Goal: Task Accomplishment & Management: Complete application form

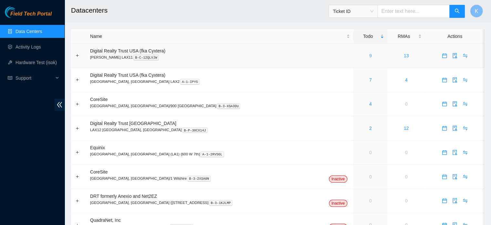
click at [369, 55] on link "9" at bounding box center [370, 55] width 3 height 5
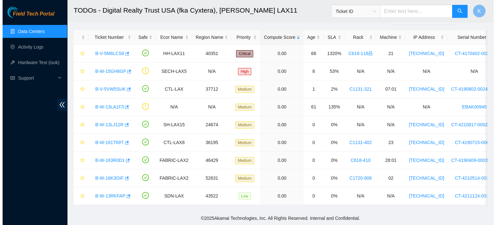
scroll to position [29, 0]
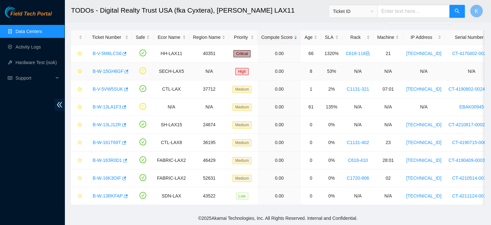
click at [109, 68] on link "B-W-15GH6GF" at bounding box center [108, 70] width 31 height 5
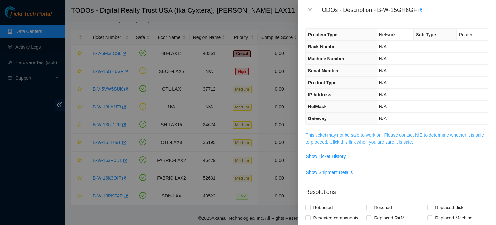
click at [334, 136] on link "This ticket may not be safe to work on. Please contact NIE to determine whether…" at bounding box center [395, 138] width 178 height 12
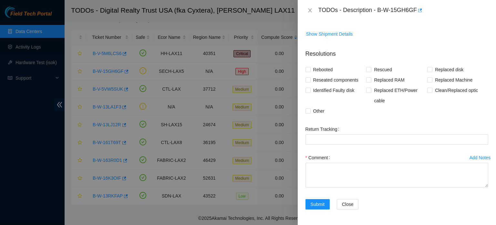
scroll to position [275, 0]
click at [314, 110] on span "Other" at bounding box center [319, 111] width 16 height 10
click at [310, 110] on input "Other" at bounding box center [308, 110] width 5 height 5
checkbox input "true"
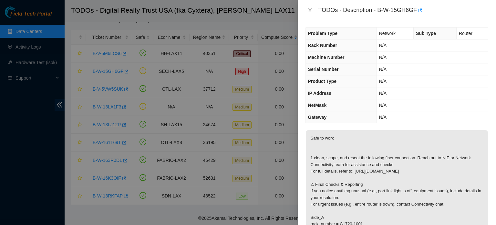
scroll to position [0, 0]
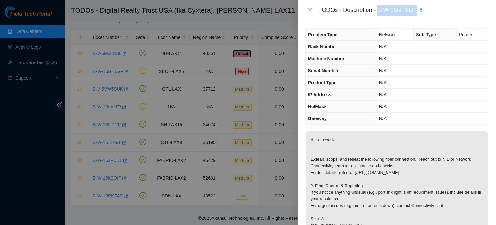
drag, startPoint x: 379, startPoint y: 9, endPoint x: 425, endPoint y: 11, distance: 46.6
click at [425, 11] on div "TODOs - Description - B-W-15GH6GF" at bounding box center [404, 10] width 170 height 10
copy div "B-W-15GH6GF"
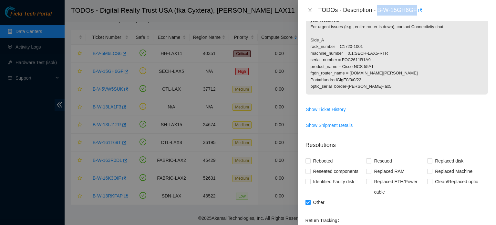
scroll to position [275, 0]
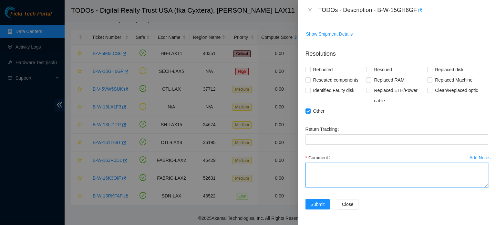
click at [362, 166] on textarea "Comment" at bounding box center [397, 174] width 183 height 25
paste textarea "B-W-15GH6GF"
type textarea "B-W-15GH6GF"
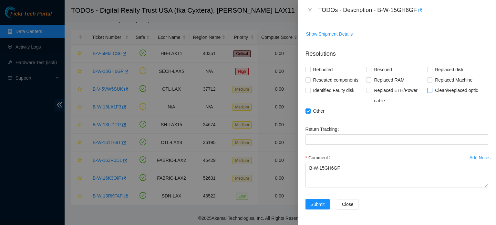
click at [428, 91] on input "Clean/Replaced optic" at bounding box center [429, 90] width 5 height 5
click at [427, 90] on input "Clean/Replaced optic" at bounding box center [429, 90] width 5 height 5
checkbox input "true"
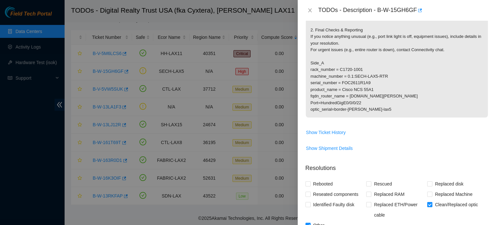
scroll to position [153, 0]
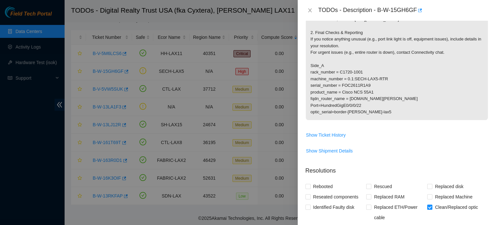
drag, startPoint x: 310, startPoint y: 77, endPoint x: 348, endPoint y: 111, distance: 51.1
drag, startPoint x: 348, startPoint y: 111, endPoint x: 311, endPoint y: 79, distance: 49.2
click at [311, 79] on p "Safe to work 1.clean, scope, and reseat the following fiber connection. Reach o…" at bounding box center [397, 48] width 182 height 141
drag, startPoint x: 311, startPoint y: 79, endPoint x: 368, endPoint y: 112, distance: 65.8
click at [368, 112] on p "Safe to work 1.clean, scope, and reseat the following fiber connection. Reach o…" at bounding box center [397, 48] width 182 height 141
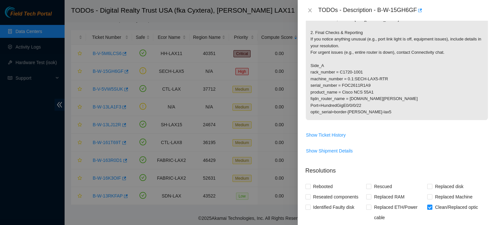
copy p "rack_number = C1720-1001 machine_number = 0.1:SECH-LAX5-RTR serial_number = FOC…"
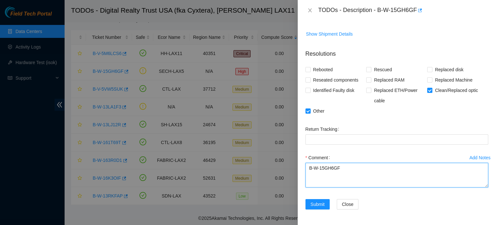
drag, startPoint x: 335, startPoint y: 178, endPoint x: 348, endPoint y: 181, distance: 13.4
click at [348, 181] on textarea "B-W-15GH6GF" at bounding box center [397, 174] width 183 height 25
paste textarea "rack_number = C1720-1001 machine_number = 0.1:SECH-LAX5-RTR serial_number = FOC…"
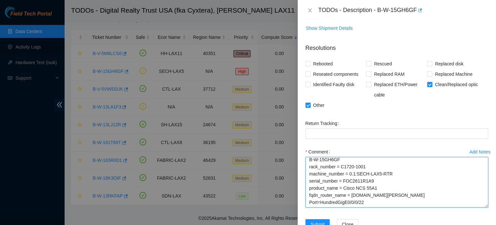
scroll to position [0, 0]
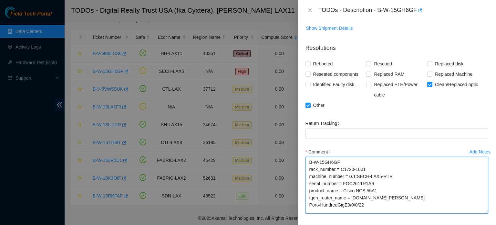
drag, startPoint x: 481, startPoint y: 186, endPoint x: 483, endPoint y: 218, distance: 32.3
click at [483, 213] on textarea "B-W-15GH6GF rack_number = C1720-1001 machine_number = 0.1:SECH-LAX5-RTR serial_…" at bounding box center [397, 185] width 183 height 57
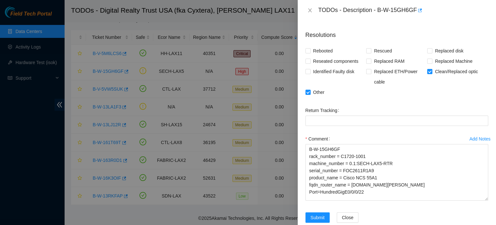
scroll to position [307, 0]
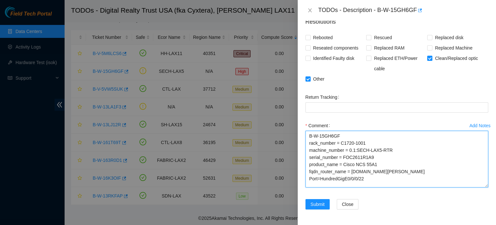
click at [375, 178] on textarea "B-W-15GH6GF rack_number = C1720-1001 machine_number = 0.1:SECH-LAX5-RTR serial_…" at bounding box center [397, 159] width 183 height 57
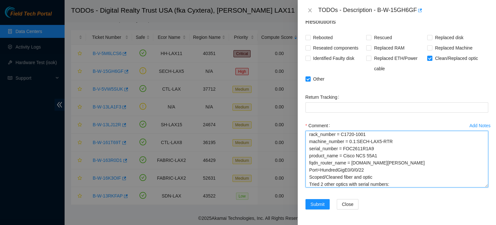
click at [398, 182] on textarea "B-W-15GH6GF rack_number = C1720-1001 machine_number = 0.1:SECH-LAX5-RTR serial_…" at bounding box center [397, 159] width 183 height 57
paste textarea "You 9/22/2025 3:01 PM • Ok, thank you. Ser#1st one is : KAAT000116. The 2nd ser…"
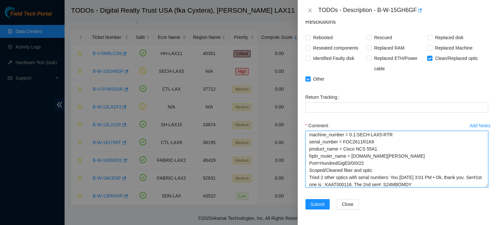
scroll to position [17, 0]
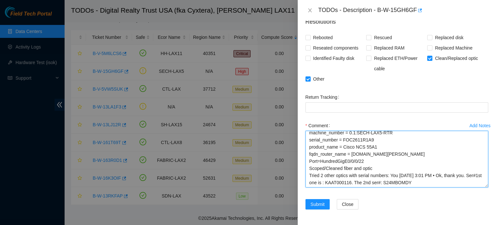
drag, startPoint x: 389, startPoint y: 175, endPoint x: 340, endPoint y: 183, distance: 50.0
click at [340, 183] on textarea "B-W-15GH6GF rack_number = C1720-1001 machine_number = 0.1:SECH-LAX5-RTR serial_…" at bounding box center [397, 159] width 183 height 57
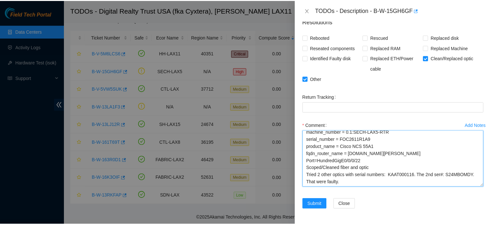
scroll to position [23, 0]
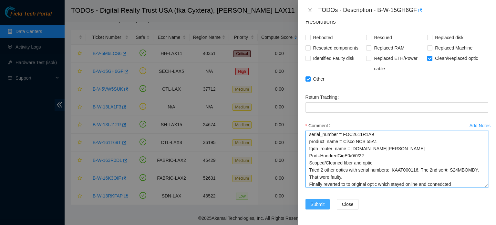
type textarea "B-W-15GH6GF rack_number = C1720-1001 machine_number = 0.1:SECH-LAX5-RTR serial_…"
click at [317, 205] on span "Submit" at bounding box center [318, 203] width 14 height 7
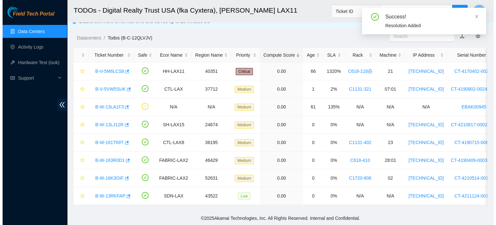
scroll to position [11, 0]
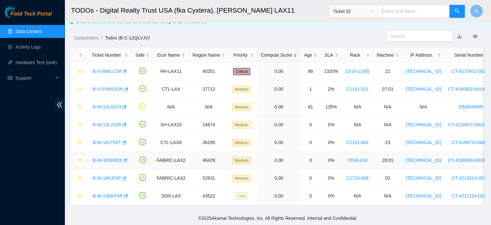
click at [109, 157] on link "B-W-163R0D1" at bounding box center [107, 159] width 29 height 5
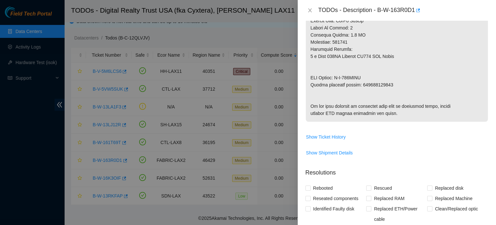
scroll to position [0, 0]
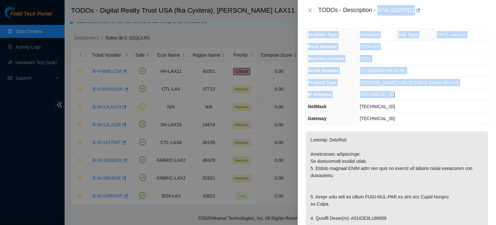
drag, startPoint x: 378, startPoint y: 10, endPoint x: 398, endPoint y: 95, distance: 87.3
click at [398, 95] on div "TODOs - Description - B-W-163R0D1 Problem Type Hardware Sub Type Tier 1 - Secur…" at bounding box center [397, 112] width 198 height 225
copy div "B-W-163R0D1 Problem Type Hardware Sub Type Tier 1 - Secure Rack Number C618-410…"
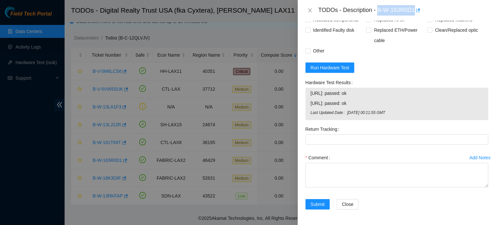
scroll to position [402, 0]
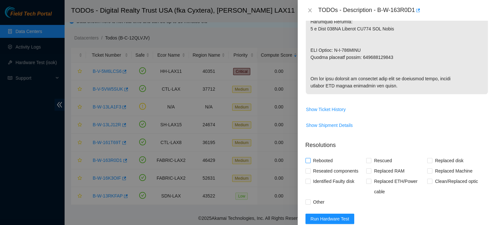
click at [325, 165] on span "Rebooted" at bounding box center [323, 160] width 25 height 10
click at [310, 162] on input "Rebooted" at bounding box center [308, 160] width 5 height 5
checkbox input "true"
click at [372, 165] on span "Rescued" at bounding box center [383, 160] width 23 height 10
click at [371, 162] on input "Rescued" at bounding box center [368, 160] width 5 height 5
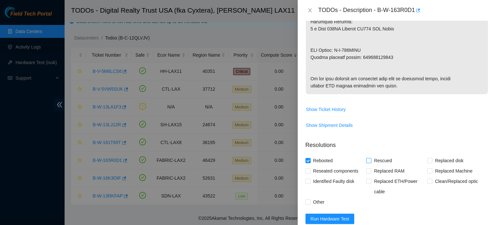
checkbox input "true"
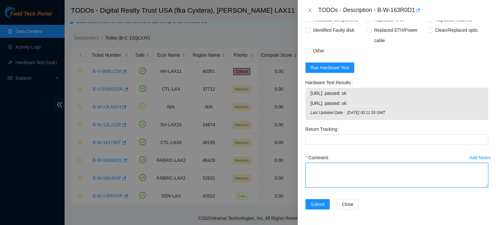
paste textarea "B-W-163R0D1 Problem Type Hardware Sub Type Tier 1 - Secure Rack Number C618-410…"
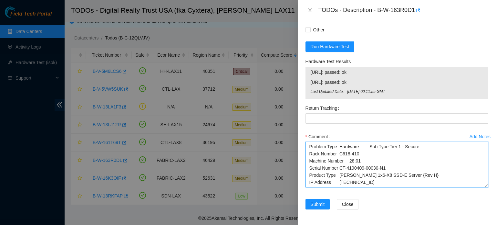
scroll to position [6, 0]
drag, startPoint x: 482, startPoint y: 186, endPoint x: 480, endPoint y: 208, distance: 22.1
click at [480, 187] on textarea "B-W-163R0D1 Problem Type Hardware Sub Type Tier 1 - Secure Rack Number C618-410…" at bounding box center [397, 164] width 183 height 47
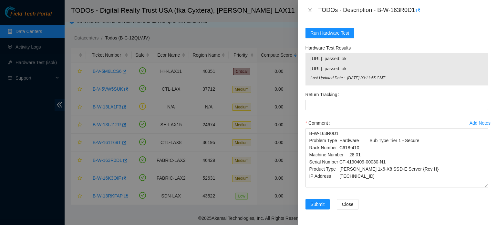
scroll to position [0, 0]
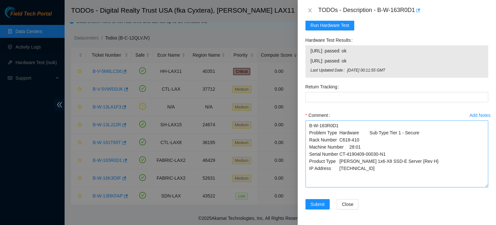
drag, startPoint x: 482, startPoint y: 186, endPoint x: 482, endPoint y: 206, distance: 20.7
drag, startPoint x: 482, startPoint y: 206, endPoint x: 372, endPoint y: 189, distance: 111.3
click at [372, 187] on textarea "B-W-163R0D1 Problem Type Hardware Sub Type Tier 1 - Secure Rack Number C618-410…" at bounding box center [397, 153] width 183 height 67
drag, startPoint x: 310, startPoint y: 71, endPoint x: 404, endPoint y: 89, distance: 95.7
click at [404, 76] on tbody "23.211.233.58: passed: ok 23.211.233.59: passed: ok Last Updated Date Tue, 23 S…" at bounding box center [396, 61] width 173 height 29
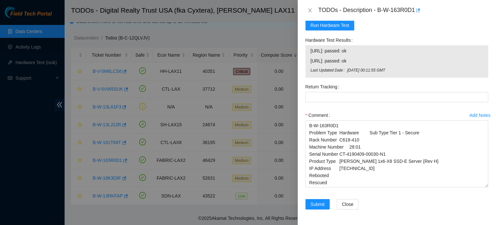
copy tbody "23.211.233.58: passed: ok 23.211.233.59: passed: ok Last Updated Date Tue, 23 S…"
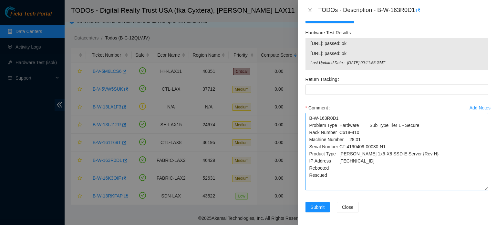
drag, startPoint x: 482, startPoint y: 206, endPoint x: 482, endPoint y: 216, distance: 10.3
drag, startPoint x: 482, startPoint y: 216, endPoint x: 330, endPoint y: 208, distance: 151.7
click at [330, 190] on textarea "B-W-163R0D1 Problem Type Hardware Sub Type Tier 1 - Secure Rack Number C618-410…" at bounding box center [397, 151] width 183 height 77
paste textarea "23.211.233.58: passed: ok 23.211.233.59: passed: ok Last Updated Date Tue, 23 S…"
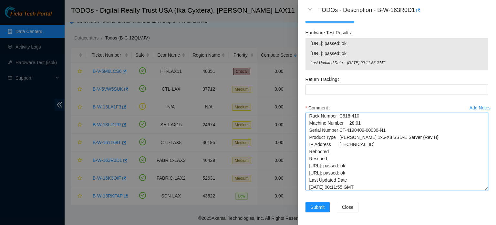
type textarea "B-W-163R0D1 Problem Type Hardware Sub Type Tier 1 - Secure Rack Number C618-410…"
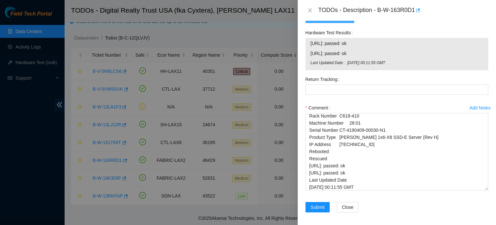
click at [326, 21] on span "Run Hardware Test" at bounding box center [330, 17] width 39 height 7
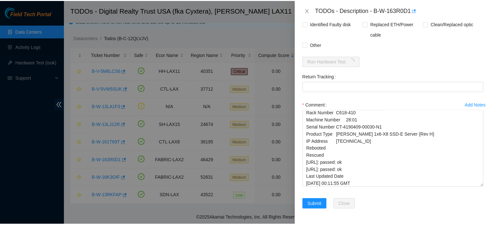
scroll to position [587, 0]
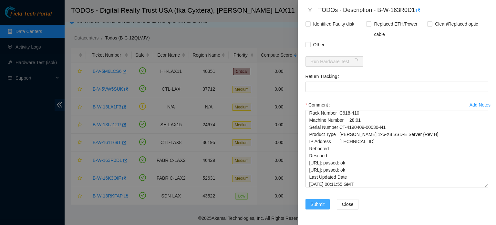
click at [314, 205] on span "Submit" at bounding box center [318, 203] width 14 height 7
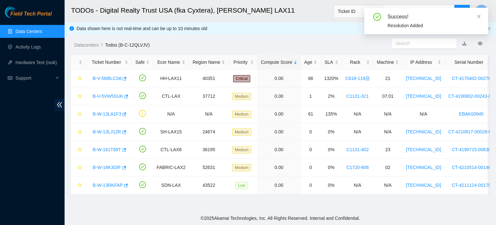
scroll to position [239, 0]
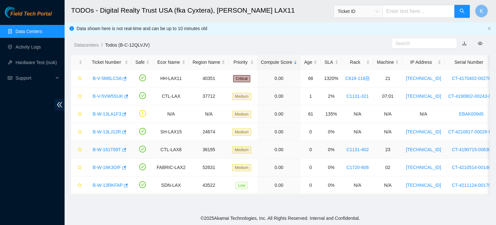
click at [107, 149] on link "B-W-161T69T" at bounding box center [107, 149] width 28 height 5
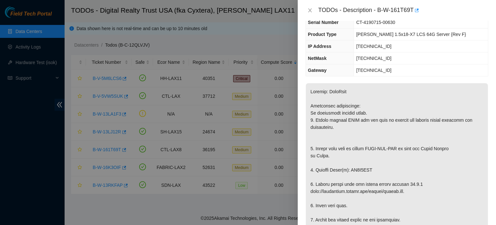
scroll to position [0, 0]
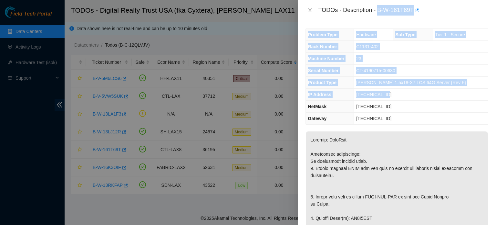
drag, startPoint x: 378, startPoint y: 9, endPoint x: 404, endPoint y: 97, distance: 91.1
click at [404, 97] on div "TODOs - Description - B-W-161T69T Problem Type Hardware Sub Type Tier 1 - Secur…" at bounding box center [397, 112] width 198 height 225
copy div "B-W-161T69T Problem Type Hardware Sub Type Tier 1 - Secure Rack Number C1131-40…"
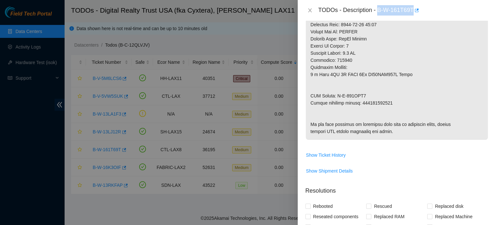
scroll to position [535, 0]
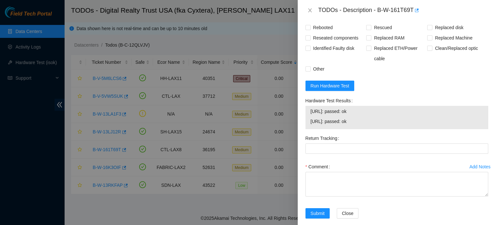
click at [375, 161] on div "Return Tracking" at bounding box center [397, 147] width 188 height 28
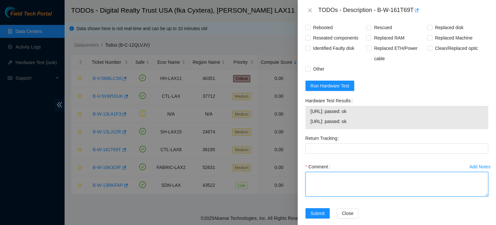
click at [369, 196] on textarea "Comment" at bounding box center [397, 184] width 183 height 25
paste textarea "B-W-161T69T Problem Type Hardware Sub Type Tier 1 - Secure Rack Number C1131-40…"
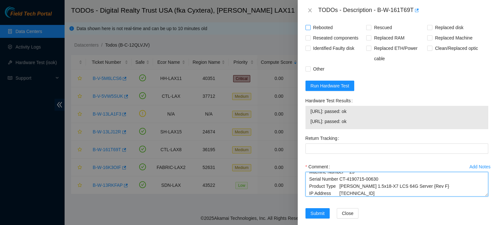
type textarea "B-W-161T69T Problem Type Hardware Sub Type Tier 1 - Secure Rack Number C1131-40…"
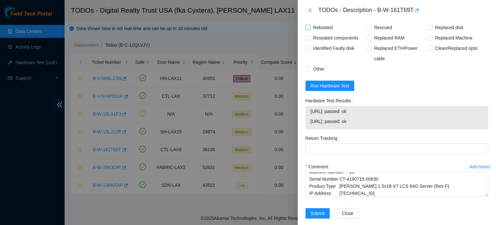
click at [318, 33] on span "Rebooted" at bounding box center [323, 27] width 25 height 10
click at [310, 29] on input "Rebooted" at bounding box center [308, 27] width 5 height 5
checkbox input "true"
click at [434, 33] on span "Replaced disk" at bounding box center [450, 27] width 34 height 10
click at [432, 29] on input "Replaced disk" at bounding box center [429, 27] width 5 height 5
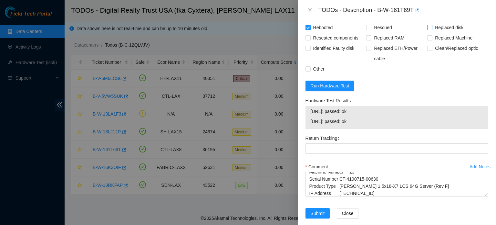
checkbox input "true"
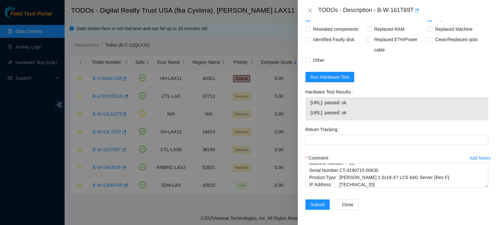
scroll to position [571, 0]
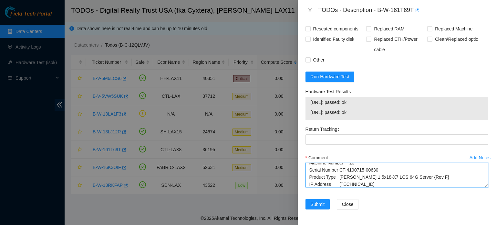
click at [391, 185] on textarea "B-W-161T69T Problem Type Hardware Sub Type Tier 1 - Secure Rack Number C1131-40…" at bounding box center [397, 174] width 183 height 25
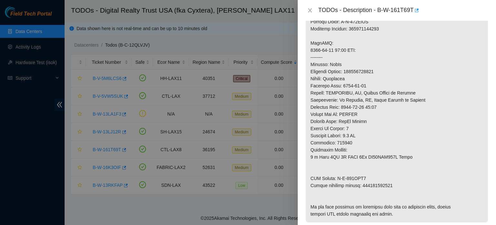
scroll to position [96, 0]
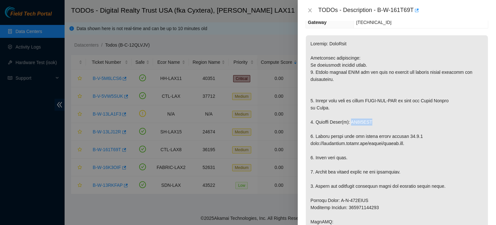
drag, startPoint x: 374, startPoint y: 121, endPoint x: 350, endPoint y: 121, distance: 24.2
click at [350, 121] on p at bounding box center [397, 217] width 182 height 365
copy p "ZC1B8WHP"
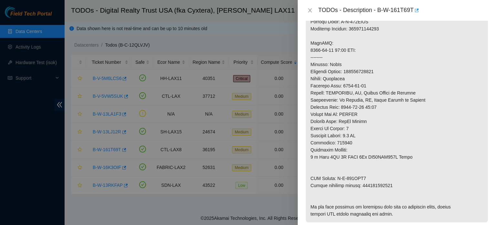
scroll to position [571, 0]
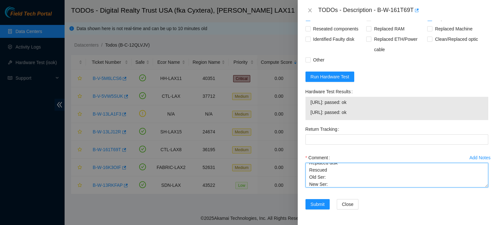
click at [330, 177] on textarea "B-W-161T69T Problem Type Hardware Sub Type Tier 1 - Secure Rack Number C1131-40…" at bounding box center [397, 174] width 183 height 25
paste textarea "ZC1B8WHP"
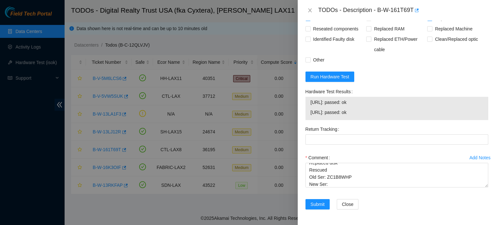
scroll to position [571, 0]
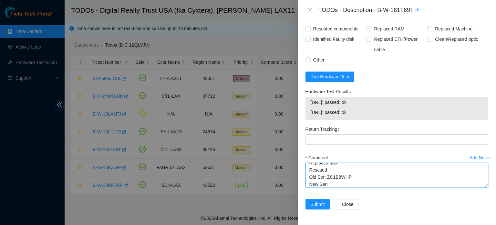
click at [335, 184] on textarea "B-W-161T69T Problem Type Hardware Sub Type Tier 1 - Secure Rack Number C1131-40…" at bounding box center [397, 174] width 183 height 25
click at [340, 183] on textarea "B-W-161T69T Problem Type Hardware Sub Type Tier 1 - Secure Rack Number C1131-40…" at bounding box center [397, 174] width 183 height 25
click at [348, 185] on textarea "B-W-161T69T Problem Type Hardware Sub Type Tier 1 - Secure Rack Number C1131-40…" at bounding box center [397, 174] width 183 height 25
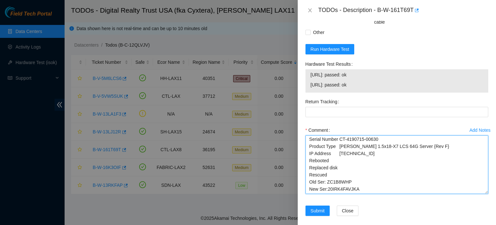
scroll to position [29, 0]
drag, startPoint x: 481, startPoint y: 186, endPoint x: 483, endPoint y: 221, distance: 34.6
click at [483, 194] on textarea "B-W-161T69T Problem Type Hardware Sub Type Tier 1 - Secure Rack Number C1131-40…" at bounding box center [397, 164] width 183 height 58
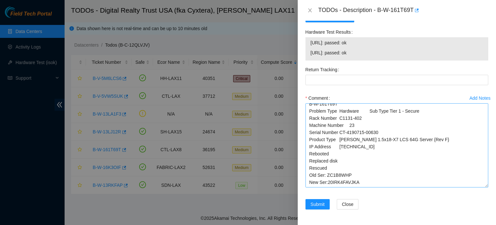
scroll to position [4, 0]
drag, startPoint x: 481, startPoint y: 184, endPoint x: 478, endPoint y: 209, distance: 24.7
click at [478, 187] on textarea "B-W-161T69T Problem Type Hardware Sub Type Tier 1 - Secure Rack Number C1131-40…" at bounding box center [397, 145] width 183 height 84
click at [357, 187] on textarea "B-W-161T69T Problem Type Hardware Sub Type Tier 1 - Secure Rack Number C1131-40…" at bounding box center [397, 145] width 183 height 84
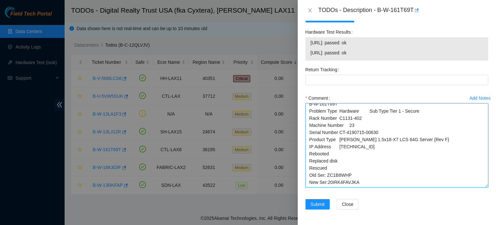
type textarea "B-W-161T69T Problem Type Hardware Sub Type Tier 1 - Secure Rack Number C1131-40…"
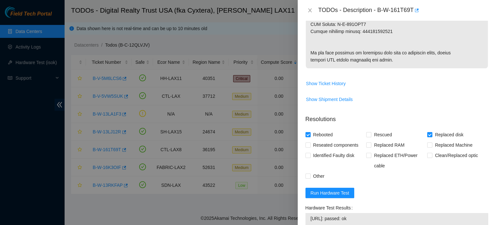
scroll to position [415, 0]
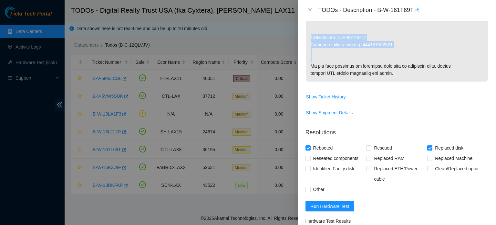
drag, startPoint x: 311, startPoint y: 23, endPoint x: 366, endPoint y: 51, distance: 61.8
copy p "RMA Return: B-W-167TRT5 Return tracking number: 463470055915"
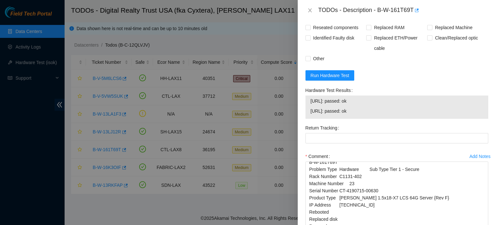
scroll to position [547, 0]
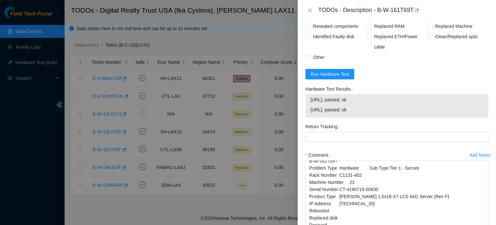
click at [378, 21] on span "Rescued" at bounding box center [383, 16] width 23 height 10
click at [371, 18] on input "Rescued" at bounding box center [368, 15] width 5 height 5
checkbox input "true"
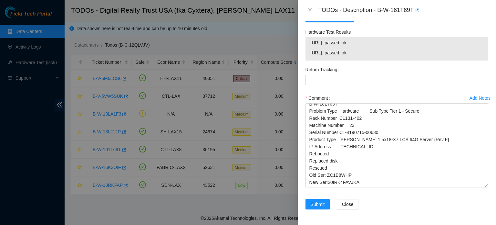
scroll to position [631, 0]
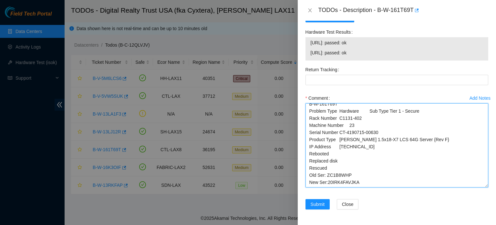
click at [318, 184] on textarea "B-W-161T69T Problem Type Hardware Sub Type Tier 1 - Secure Rack Number C1131-40…" at bounding box center [397, 145] width 183 height 84
paste textarea "RMA Return: B-W-167TRT5 Return tracking number: 463470055915"
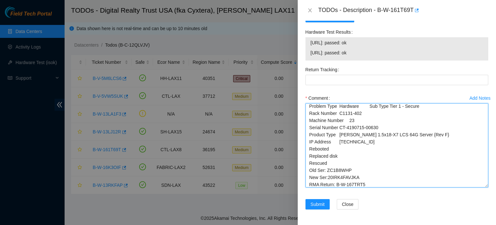
scroll to position [38, 0]
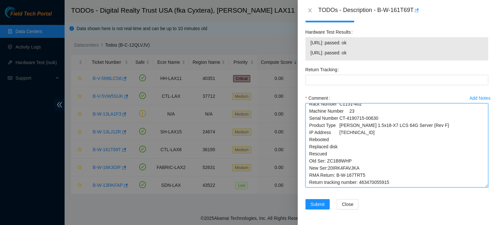
click at [372, 161] on textarea "B-W-161T69T Problem Type Hardware Sub Type Tier 1 - Secure Rack Number C1131-40…" at bounding box center [397, 145] width 183 height 84
type textarea "B-W-161T69T Problem Type Hardware Sub Type Tier 1 - Secure Rack Number C1131-40…"
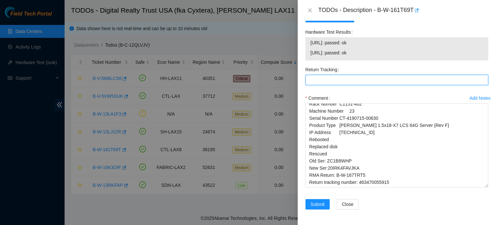
click at [362, 79] on Tracking "Return Tracking" at bounding box center [397, 80] width 183 height 10
paste Tracking "463470055915"
type Tracking "463470055915"
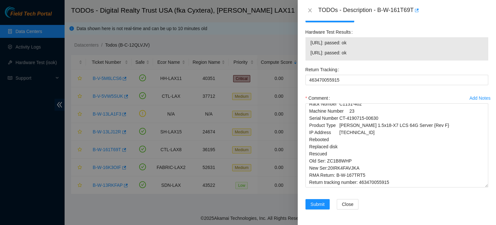
drag, startPoint x: 310, startPoint y: 42, endPoint x: 364, endPoint y: 54, distance: 54.8
click at [364, 54] on tbody "23.211.233.58: passed: ok 23.211.233.59: passed: ok" at bounding box center [396, 49] width 173 height 20
copy tbody "23.211.233.58: passed: ok 23.211.233.59: passed: ok"
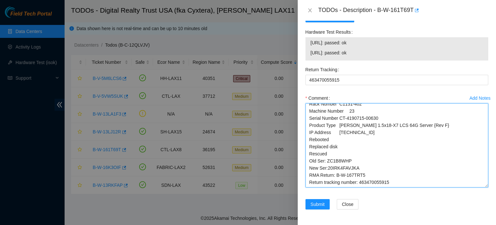
paste textarea "23.211.233.58: passed: ok 23.211.233.59: passed: ok"
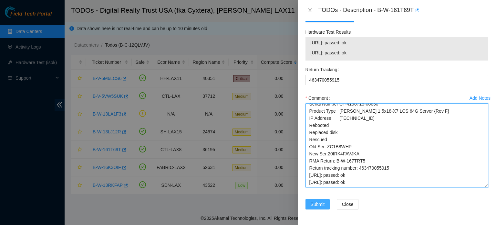
type textarea "B-W-161T69T Problem Type Hardware Sub Type Tier 1 - Secure Rack Number C1131-40…"
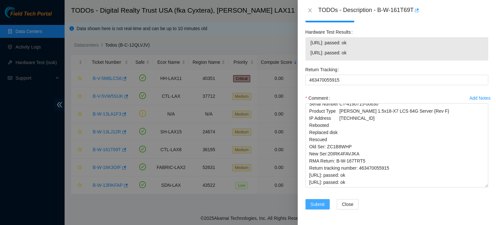
click at [315, 204] on span "Submit" at bounding box center [318, 203] width 14 height 7
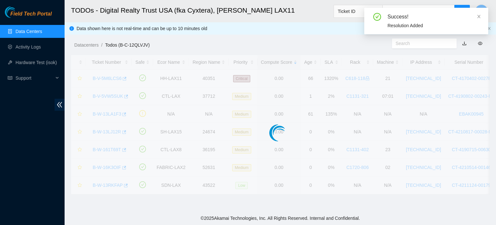
scroll to position [201, 0]
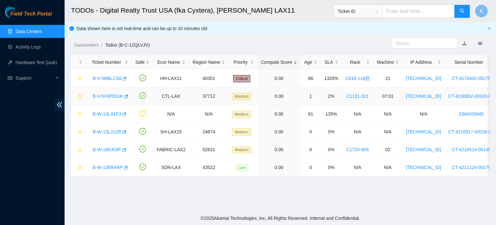
click at [109, 97] on link "B-V-5VW5SUK" at bounding box center [108, 95] width 30 height 5
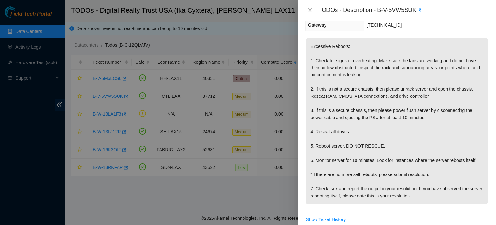
scroll to position [84, 0]
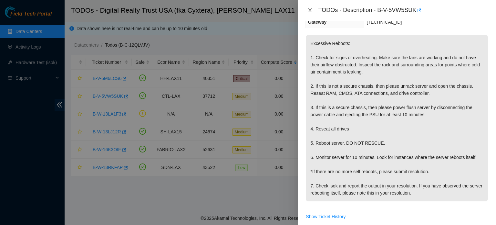
drag, startPoint x: 308, startPoint y: 10, endPoint x: 447, endPoint y: 47, distance: 144.0
click at [447, 47] on div "TODOs - Description - B-V-5VW5SUK Problem Type Hardware Rack Number C1131-321 M…" at bounding box center [397, 112] width 198 height 225
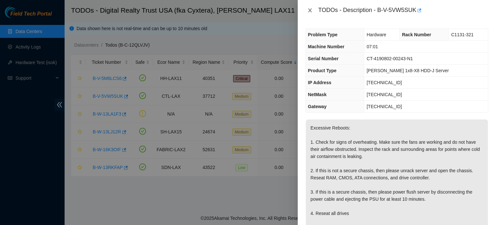
click at [309, 10] on icon "close" at bounding box center [310, 10] width 5 height 5
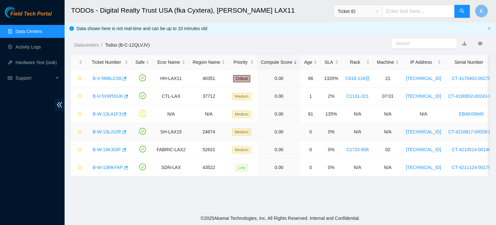
click at [106, 133] on link "B-W-13LJ12R" at bounding box center [107, 131] width 28 height 5
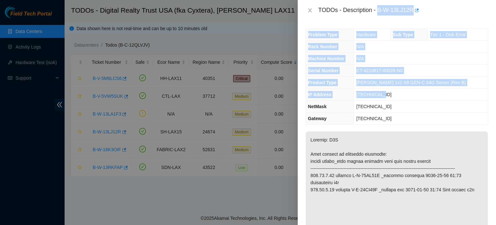
drag, startPoint x: 379, startPoint y: 9, endPoint x: 402, endPoint y: 99, distance: 92.5
click at [402, 99] on div "TODOs - Description - B-W-13LJ12R Problem Type Hardware Sub Type Tier 1 - Disk …" at bounding box center [397, 112] width 198 height 225
copy div "B-W-13LJ12R Problem Type Hardware Sub Type Tier 1 - Disk Error Rack Number N/A …"
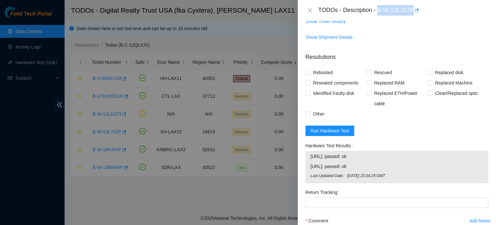
scroll to position [584, 0]
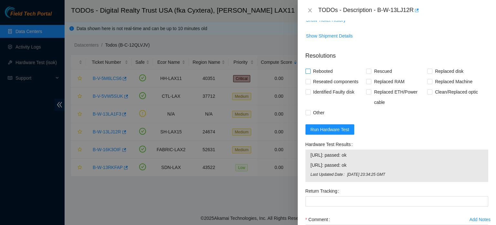
click at [322, 76] on span "Rebooted" at bounding box center [323, 71] width 25 height 10
click at [310, 73] on input "Rebooted" at bounding box center [308, 70] width 5 height 5
checkbox input "true"
click at [459, 85] on span "Replaced Machine" at bounding box center [454, 81] width 43 height 10
click at [432, 83] on input "Replaced Machine" at bounding box center [429, 81] width 5 height 5
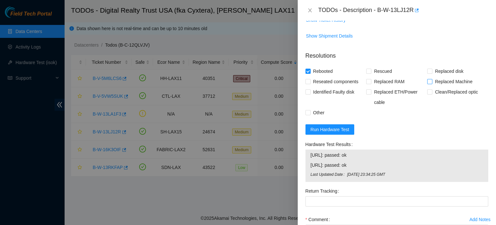
checkbox input "true"
click at [311, 118] on span "Other" at bounding box center [319, 112] width 16 height 10
click at [310, 114] on input "Other" at bounding box center [308, 112] width 5 height 5
checkbox input "true"
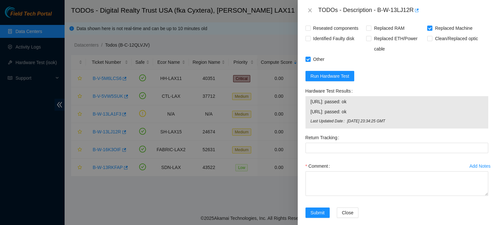
scroll to position [652, 0]
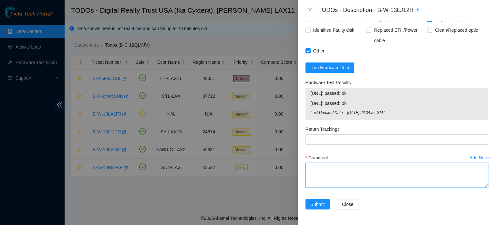
click at [338, 170] on textarea "Comment" at bounding box center [397, 174] width 183 height 25
paste textarea "B-W-13LJ12R Problem Type Hardware Sub Type Tier 1 - Disk Error Rack Number N/A …"
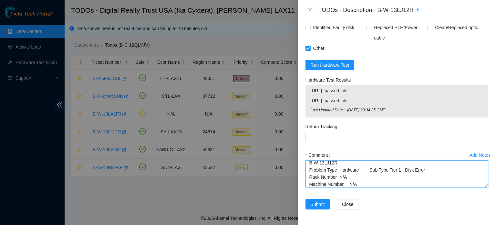
scroll to position [0, 0]
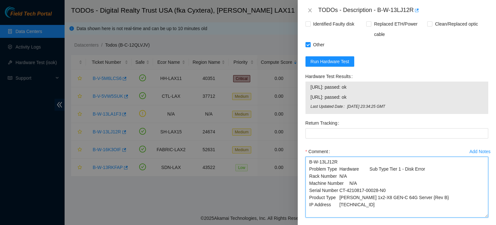
drag, startPoint x: 482, startPoint y: 186, endPoint x: 478, endPoint y: 223, distance: 36.4
click at [478, 217] on textarea "B-W-13LJ12R Problem Type Hardware Sub Type Tier 1 - Disk Error Rack Number N/A …" at bounding box center [397, 186] width 183 height 61
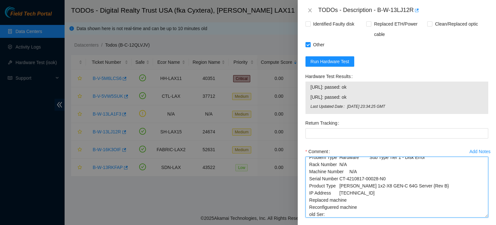
scroll to position [18, 0]
click at [438, 215] on textarea "B-W-13LJ12R Problem Type Hardware Sub Type Tier 1 - Disk Error Rack Number N/A …" at bounding box center [397, 186] width 183 height 61
click at [324, 217] on textarea "B-W-13LJ12R Problem Type Hardware Sub Type Tier 1 - Disk Error Rack Number N/A …" at bounding box center [397, 186] width 183 height 61
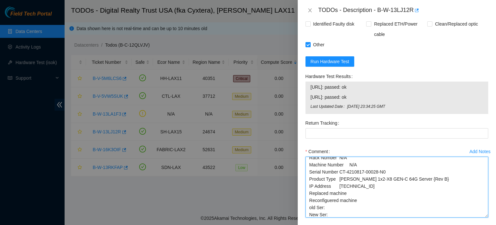
drag, startPoint x: 386, startPoint y: 178, endPoint x: 339, endPoint y: 177, distance: 47.5
click at [339, 177] on textarea "B-W-13LJ12R Problem Type Hardware Sub Type Tier 1 - Disk Error Rack Number N/A …" at bounding box center [397, 186] width 183 height 61
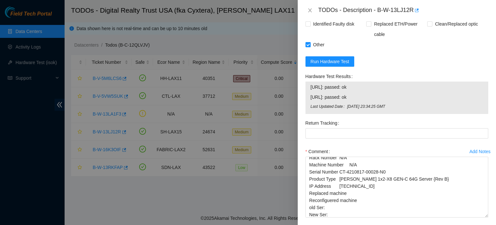
scroll to position [688, 0]
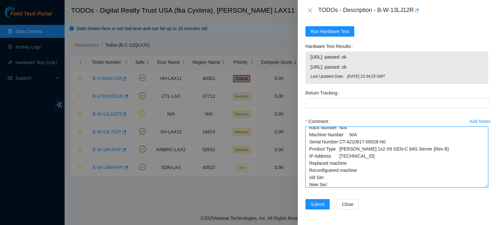
click at [333, 177] on textarea "B-W-13LJ12R Problem Type Hardware Sub Type Tier 1 - Disk Error Rack Number N/A …" at bounding box center [397, 156] width 183 height 61
paste textarea "CT-4210817-00028-N0"
click at [315, 177] on textarea "B-W-13LJ12R Problem Type Hardware Sub Type Tier 1 - Disk Error Rack Number N/A …" at bounding box center [397, 156] width 183 height 61
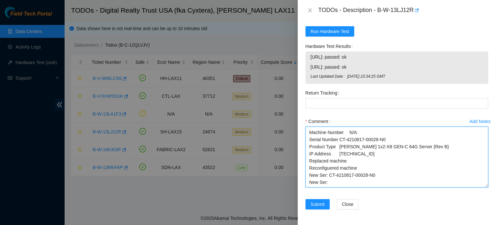
drag, startPoint x: 328, startPoint y: 183, endPoint x: 306, endPoint y: 184, distance: 21.3
click at [306, 184] on textarea "B-W-13LJ12R Problem Type Hardware Sub Type Tier 1 - Disk Error Rack Number N/A …" at bounding box center [397, 156] width 183 height 61
click at [318, 183] on textarea "B-W-13LJ12R Problem Type Hardware Sub Type Tier 1 - Disk Error Rack Number N/A …" at bounding box center [397, 156] width 183 height 61
type textarea "B-W-13LJ12R Problem Type Hardware Sub Type Tier 1 - Disk Error Rack Number N/A …"
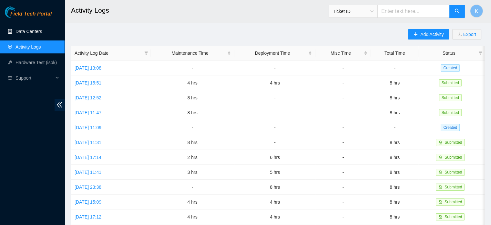
click at [28, 31] on link "Data Centers" at bounding box center [29, 31] width 26 height 5
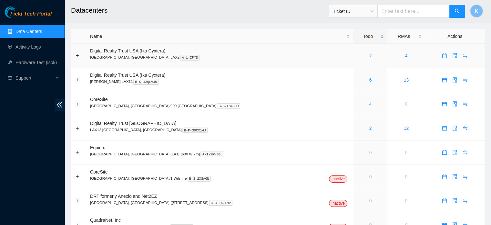
click at [369, 56] on link "7" at bounding box center [370, 55] width 3 height 5
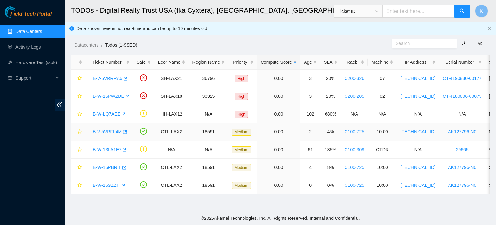
drag, startPoint x: 106, startPoint y: 128, endPoint x: 92, endPoint y: 124, distance: 14.4
click at [92, 124] on td "B-V-5VRFL4M" at bounding box center [109, 132] width 47 height 18
click at [23, 32] on link "Data Centers" at bounding box center [29, 31] width 26 height 5
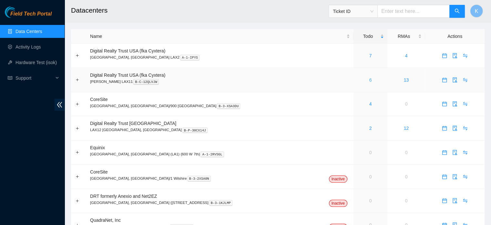
click at [369, 80] on link "6" at bounding box center [370, 79] width 3 height 5
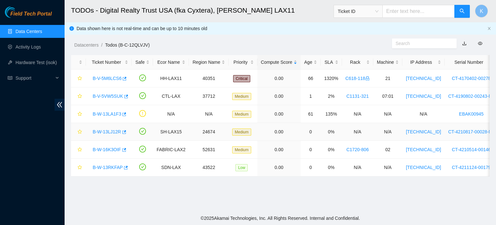
click at [105, 130] on link "B-W-13LJ12R" at bounding box center [107, 131] width 28 height 5
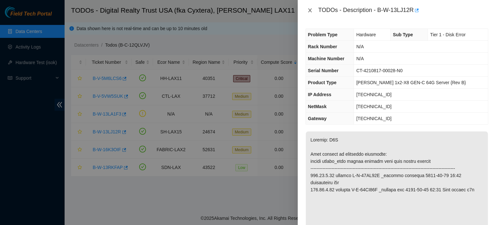
click at [309, 10] on icon "close" at bounding box center [310, 10] width 5 height 5
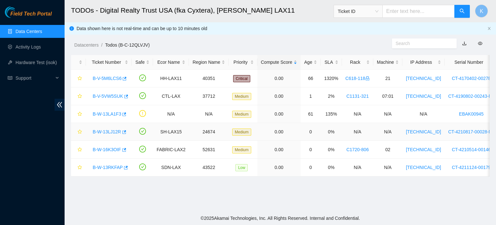
click at [108, 131] on link "B-W-13LJ12R" at bounding box center [107, 131] width 28 height 5
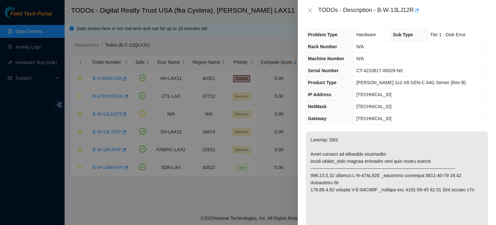
scroll to position [178, 0]
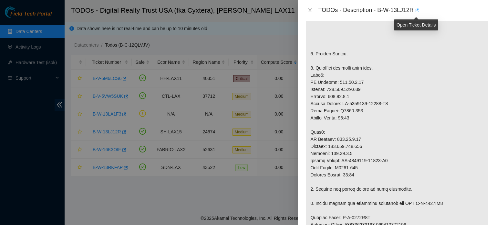
click at [417, 11] on icon "button" at bounding box center [416, 10] width 5 height 5
drag, startPoint x: 377, startPoint y: 9, endPoint x: 414, endPoint y: 9, distance: 37.5
click at [414, 9] on div "TODOs - Description - B-W-13LJ12R" at bounding box center [404, 10] width 170 height 10
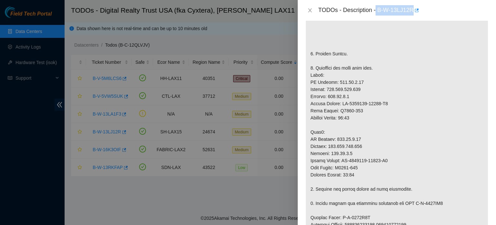
copy div "B-W-13LJ12R"
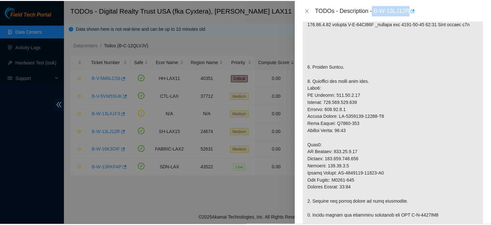
scroll to position [0, 0]
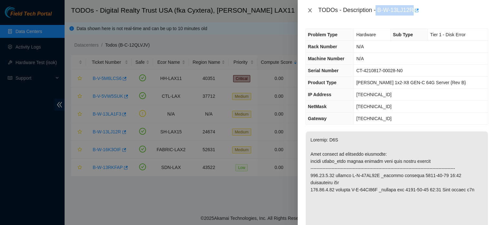
click at [310, 10] on icon "close" at bounding box center [310, 10] width 4 height 4
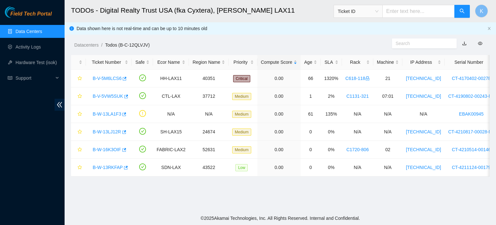
click at [402, 8] on input "text" at bounding box center [419, 11] width 72 height 13
paste input "B-W-13LJ12R"
type input "B-W-13LJ12R"
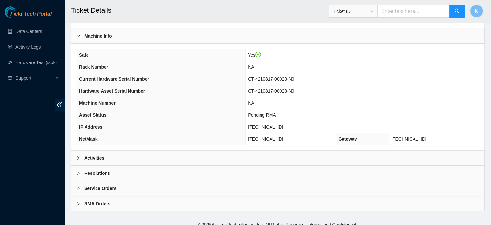
scroll to position [183, 0]
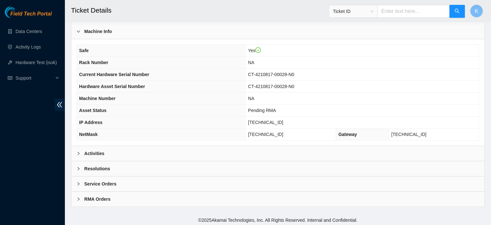
click at [93, 153] on b "Activities" at bounding box center [94, 153] width 20 height 7
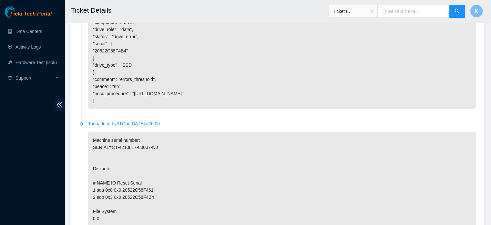
scroll to position [2215, 0]
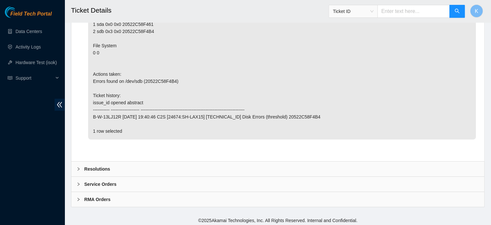
click at [90, 167] on b "Resolutions" at bounding box center [97, 168] width 26 height 7
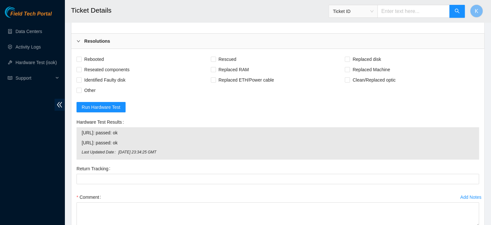
scroll to position [2427, 0]
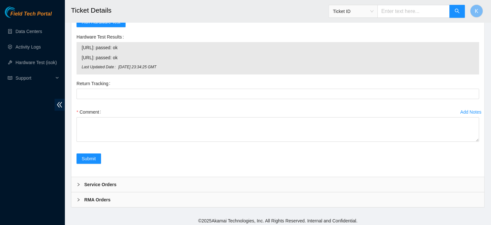
click at [94, 182] on b "Service Orders" at bounding box center [100, 184] width 32 height 7
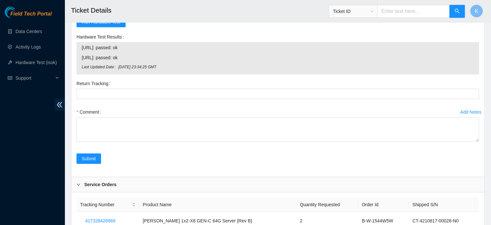
scroll to position [2506, 0]
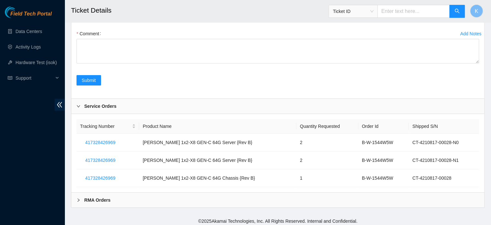
click at [96, 198] on b "RMA Orders" at bounding box center [97, 199] width 26 height 7
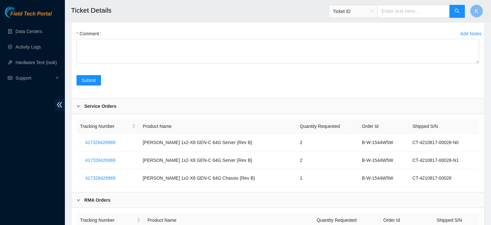
scroll to position [2584, 0]
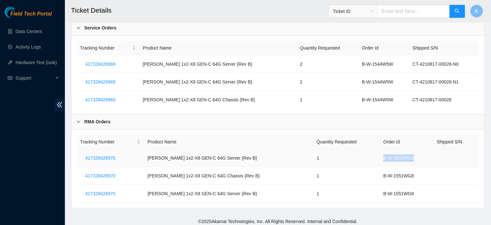
drag, startPoint x: 401, startPoint y: 155, endPoint x: 371, endPoint y: 155, distance: 29.7
click at [380, 155] on td "B-W-1551WG8" at bounding box center [406, 158] width 53 height 18
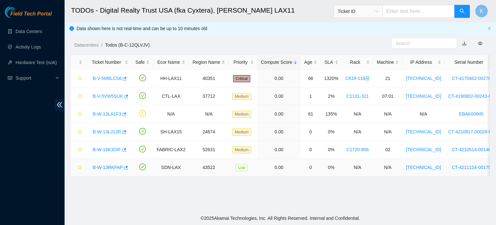
click at [106, 166] on link "B-W-13RKFAP" at bounding box center [108, 166] width 30 height 5
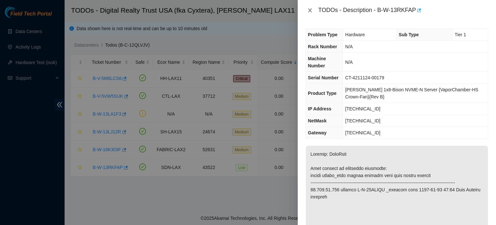
click at [309, 14] on div "TODOs - Description - B-W-13RKFAP" at bounding box center [397, 10] width 183 height 10
click at [309, 10] on icon "close" at bounding box center [310, 10] width 5 height 5
